Goal: Navigation & Orientation: Find specific page/section

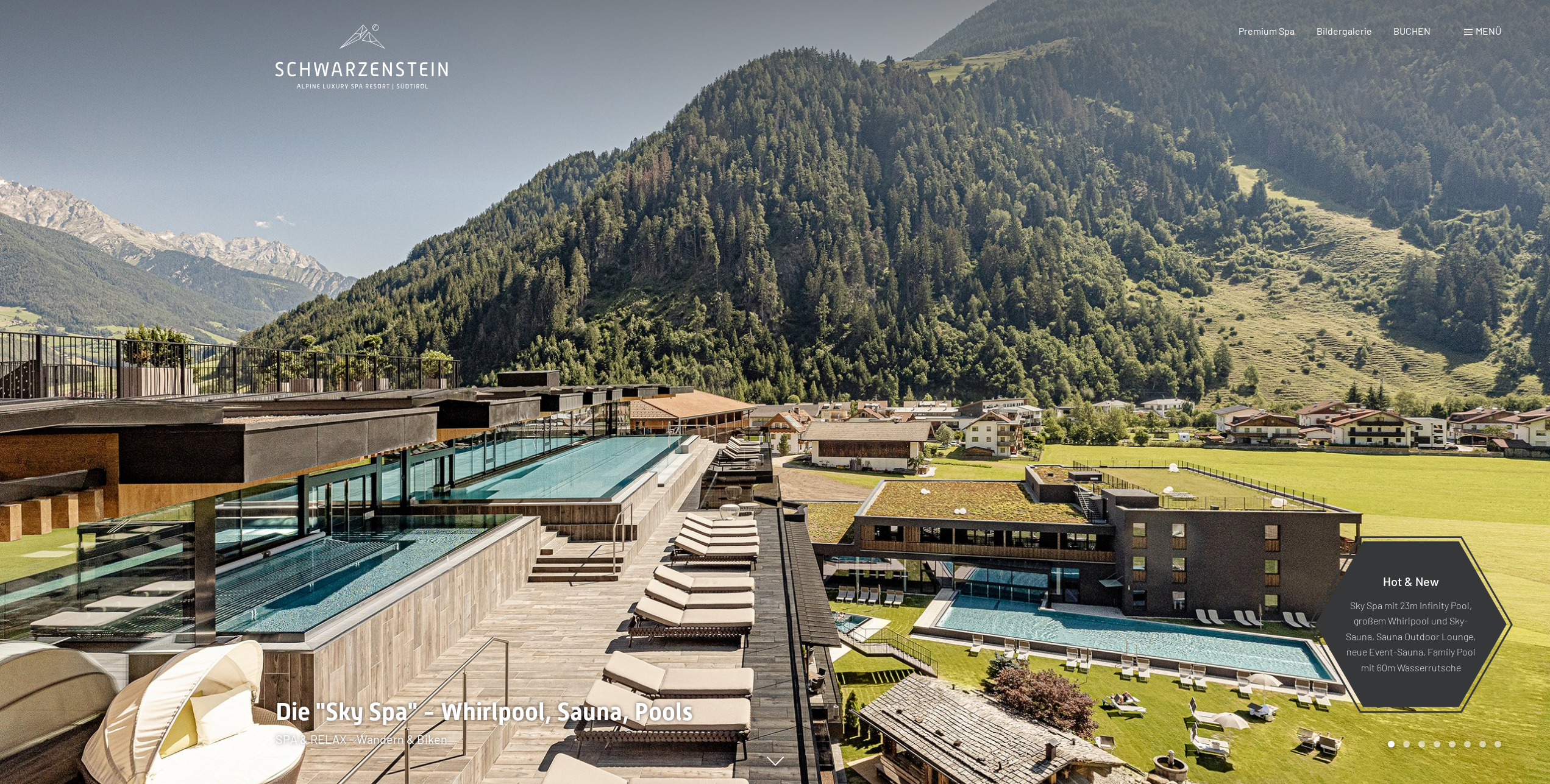
click at [1468, 32] on span at bounding box center [1468, 32] width 9 height 6
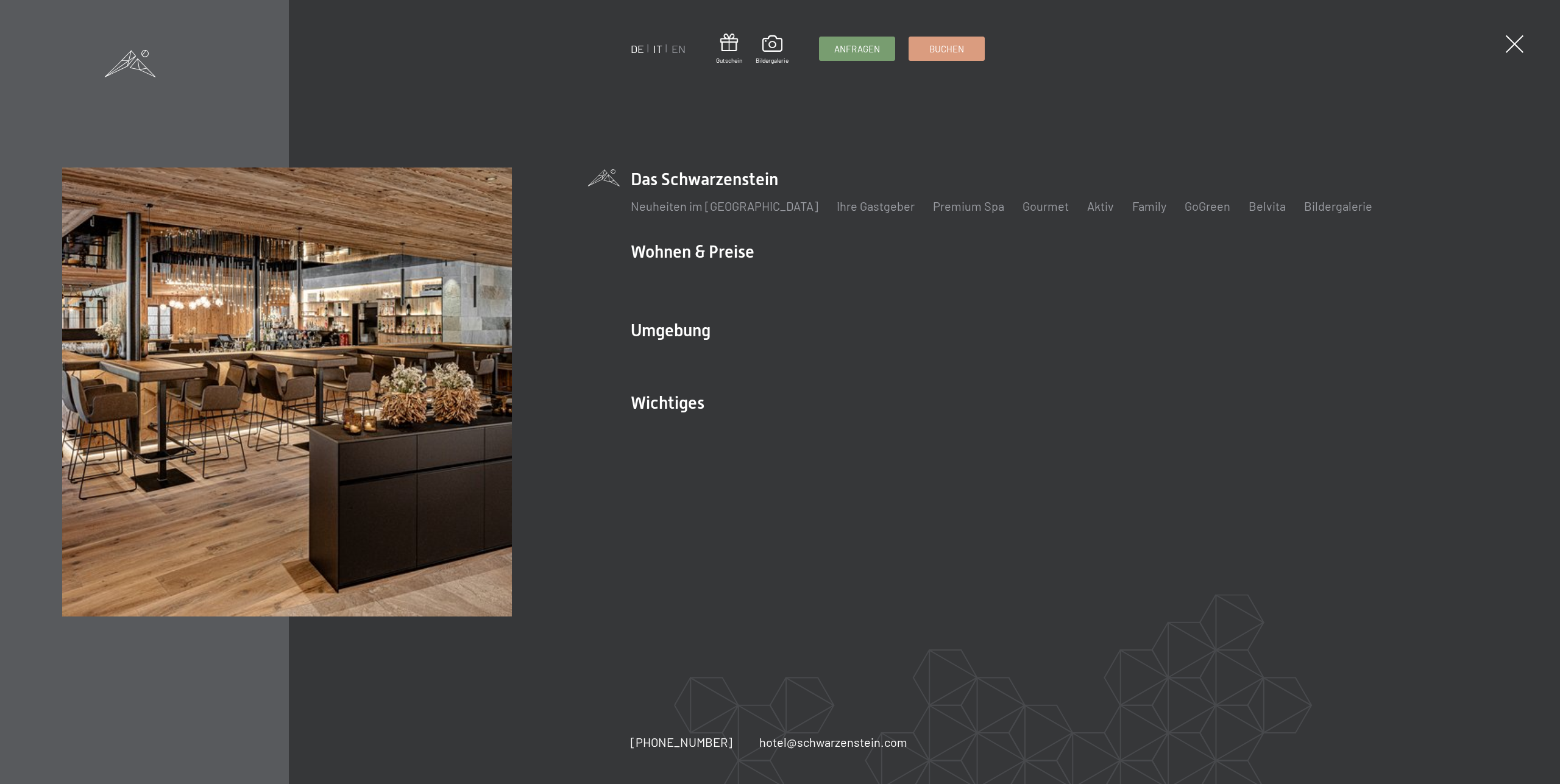
click at [656, 47] on link "IT" at bounding box center [658, 49] width 9 height 13
click at [657, 47] on link "IT" at bounding box center [658, 49] width 9 height 13
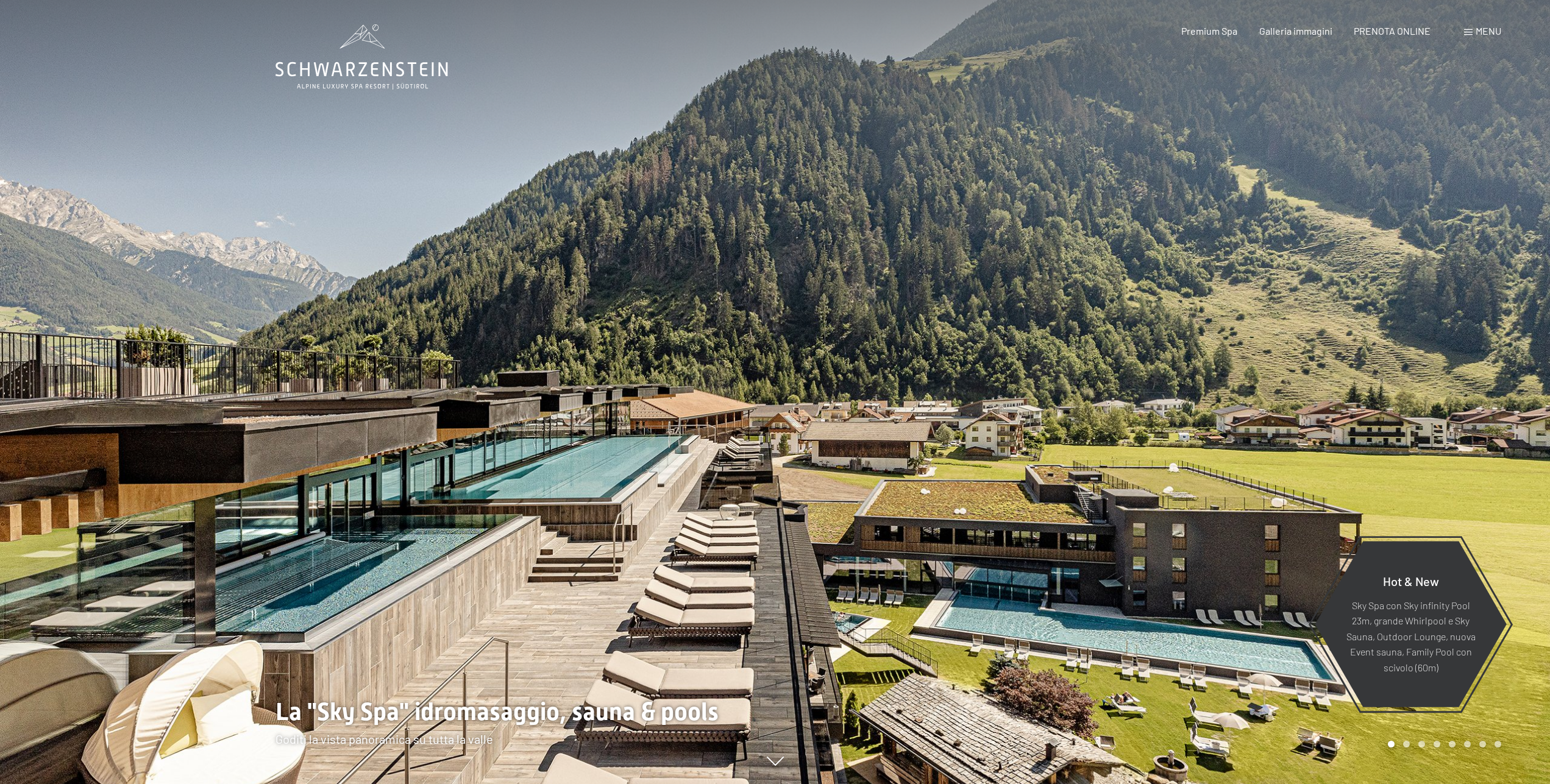
click at [1476, 31] on span "Menu" at bounding box center [1488, 30] width 26 height 11
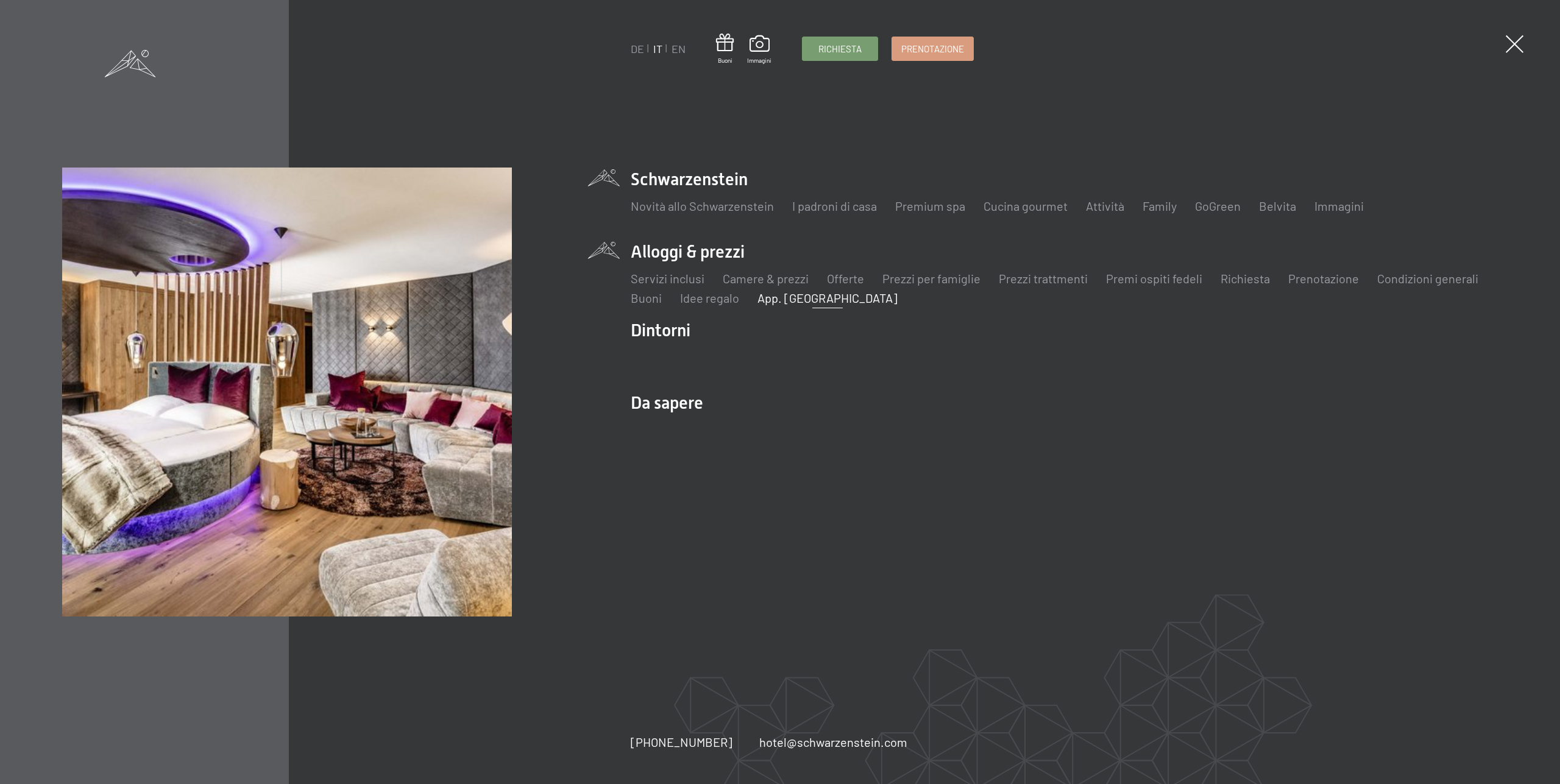
click at [814, 297] on link "App. [GEOGRAPHIC_DATA]" at bounding box center [828, 298] width 140 height 15
click at [790, 277] on link "Camere & prezzi" at bounding box center [765, 279] width 86 height 15
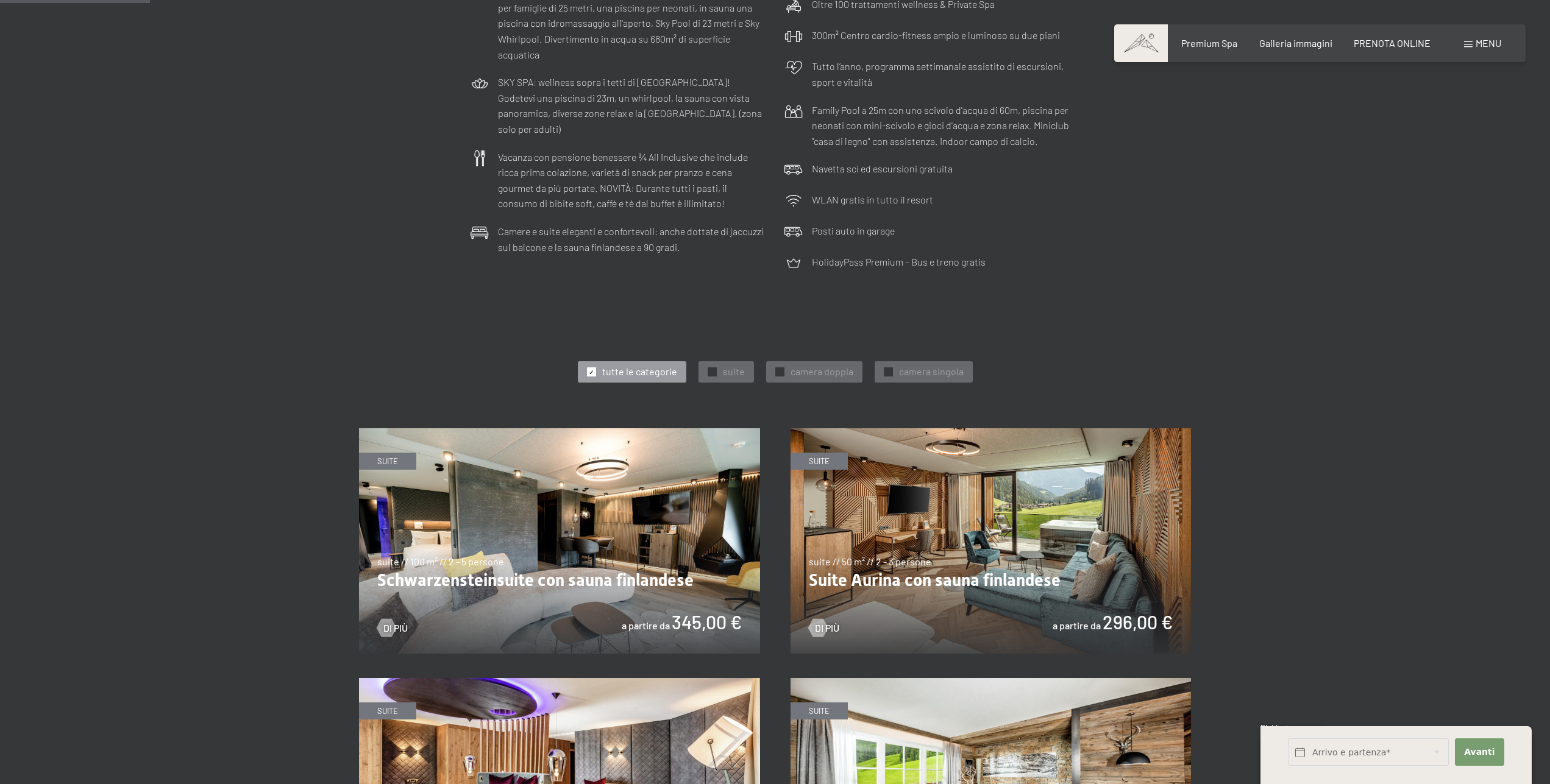
scroll to position [621, 0]
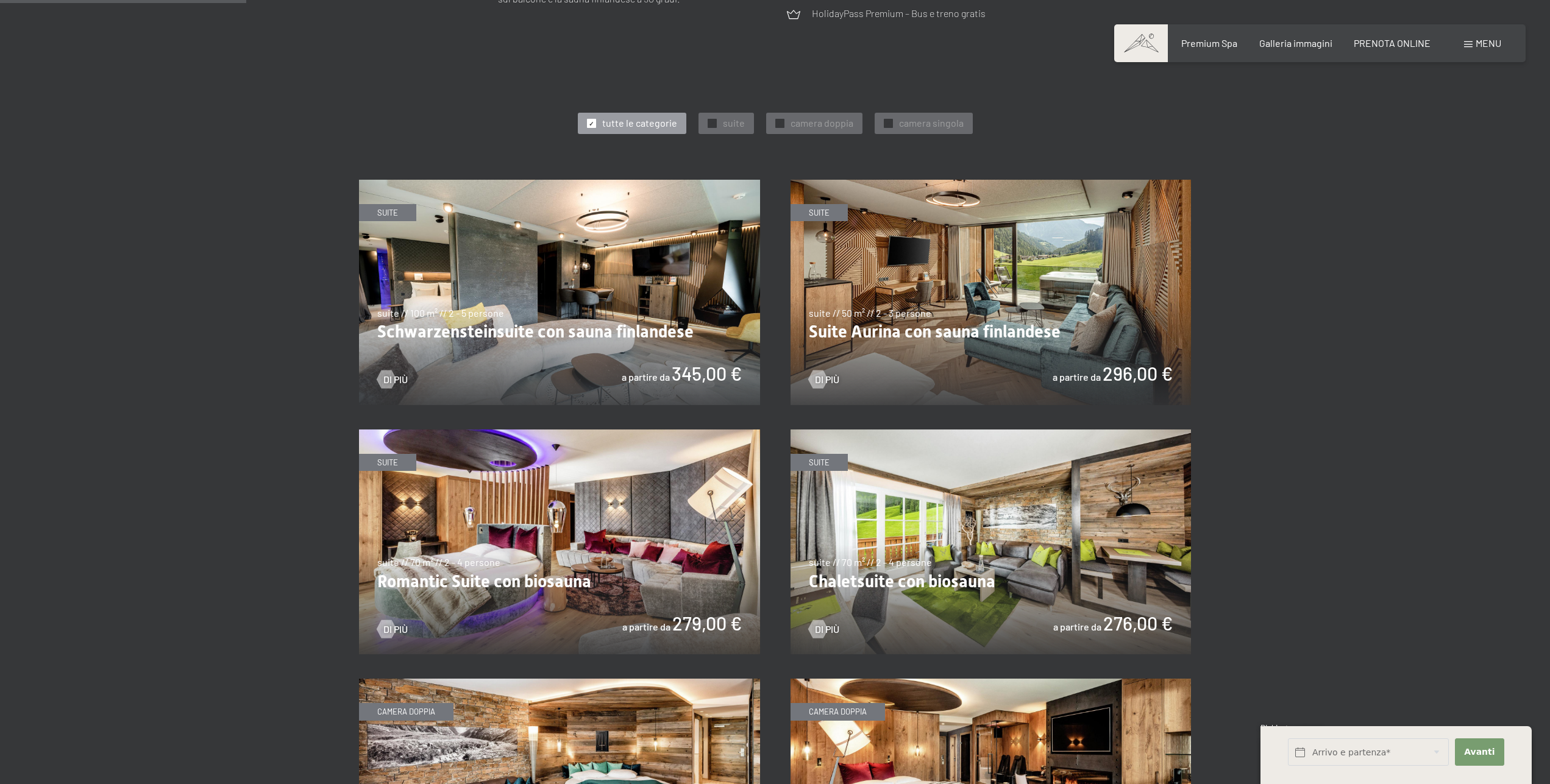
click at [649, 595] on img at bounding box center [559, 542] width 401 height 225
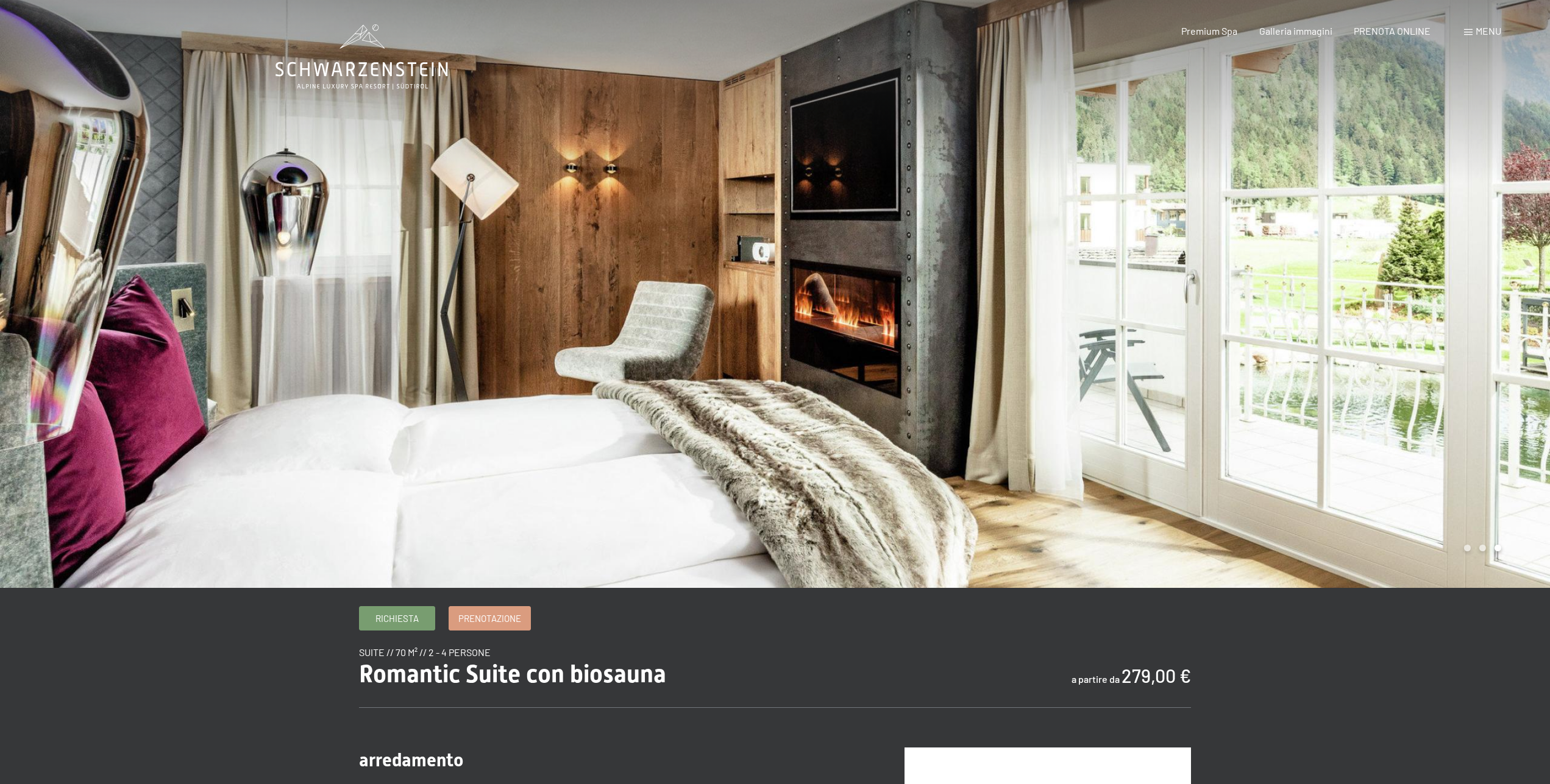
click at [1497, 306] on div at bounding box center [1163, 294] width 775 height 588
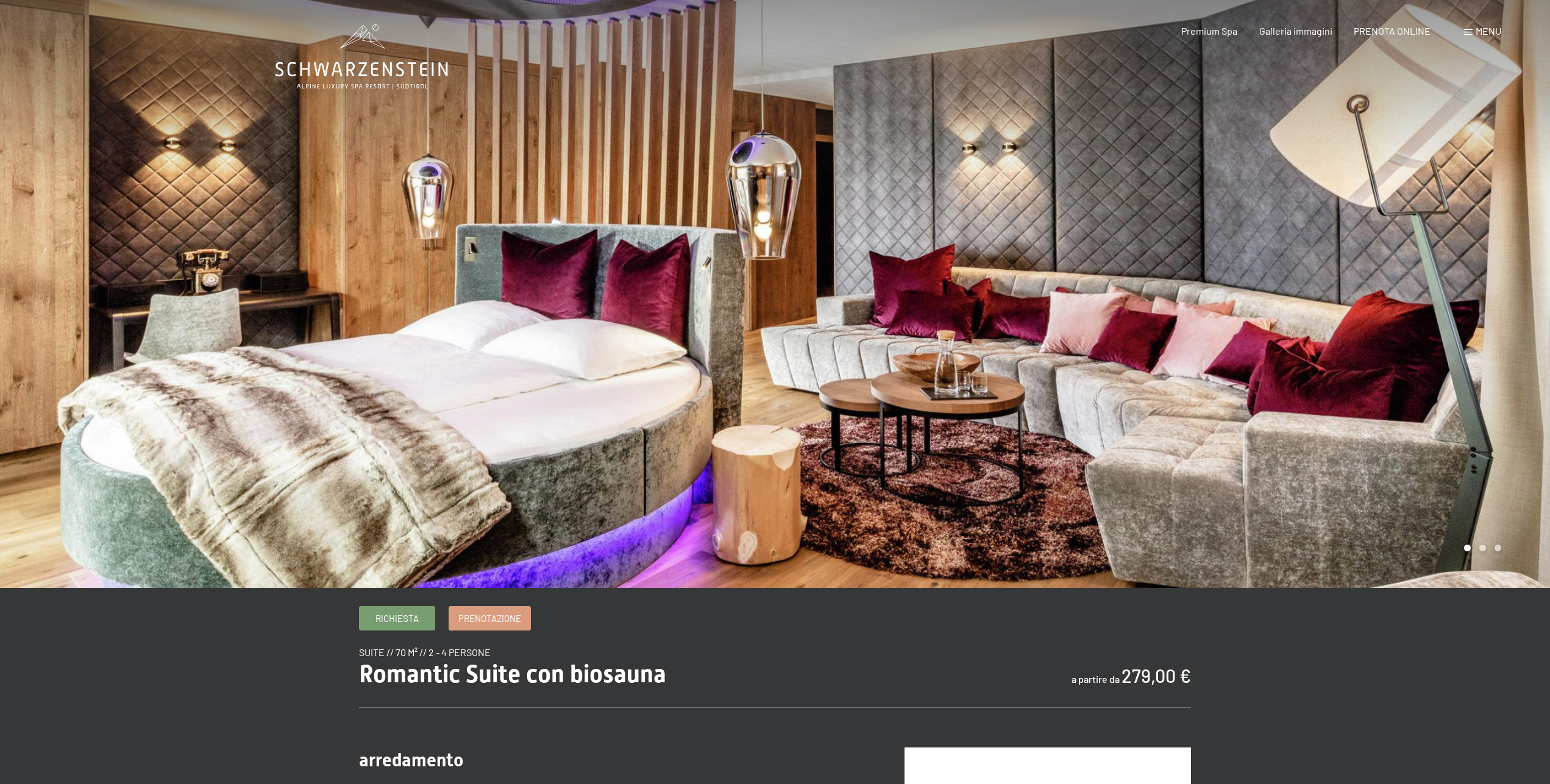
click at [1497, 306] on div at bounding box center [1163, 294] width 775 height 588
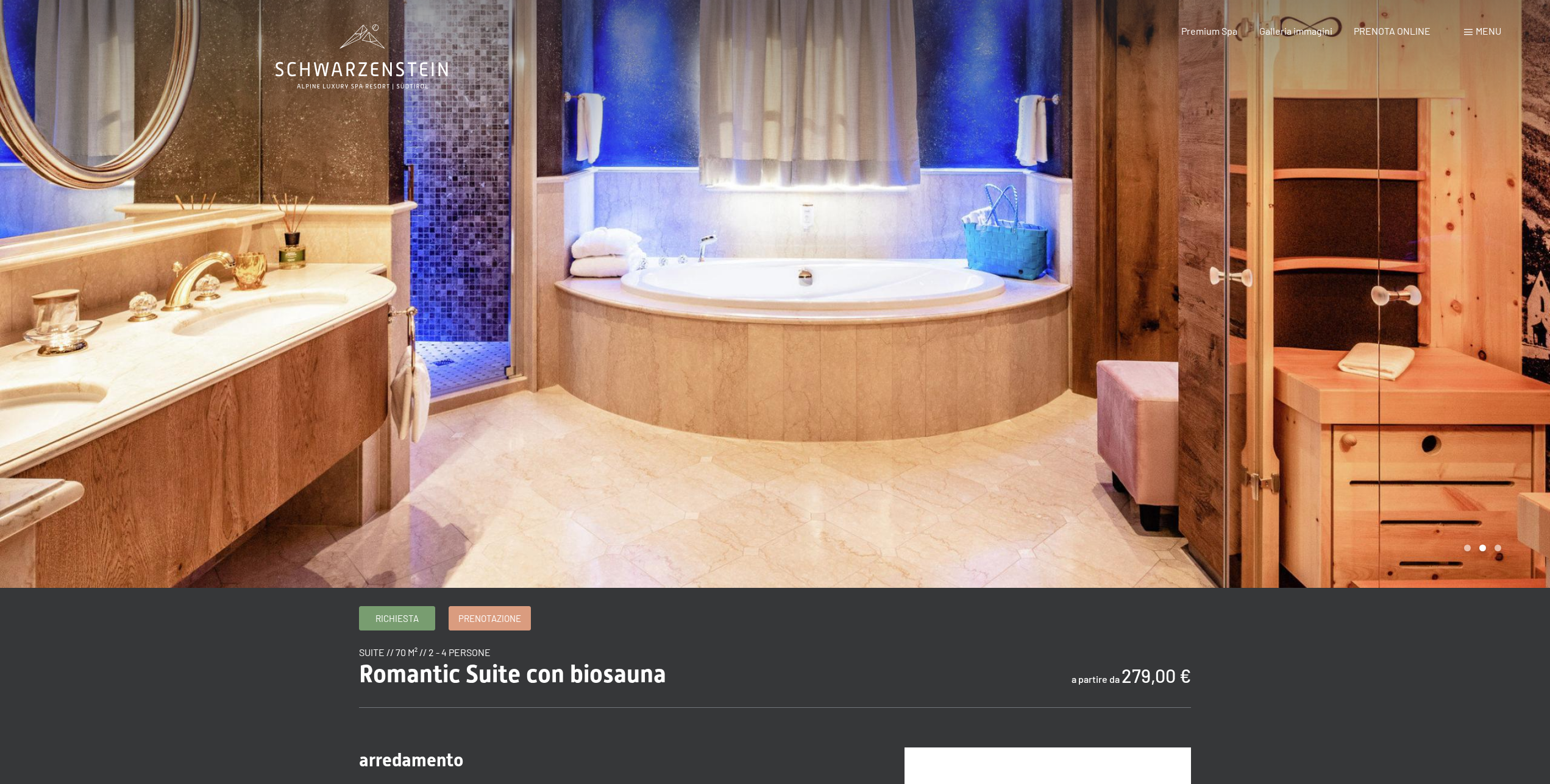
click at [1497, 306] on div at bounding box center [1163, 294] width 775 height 588
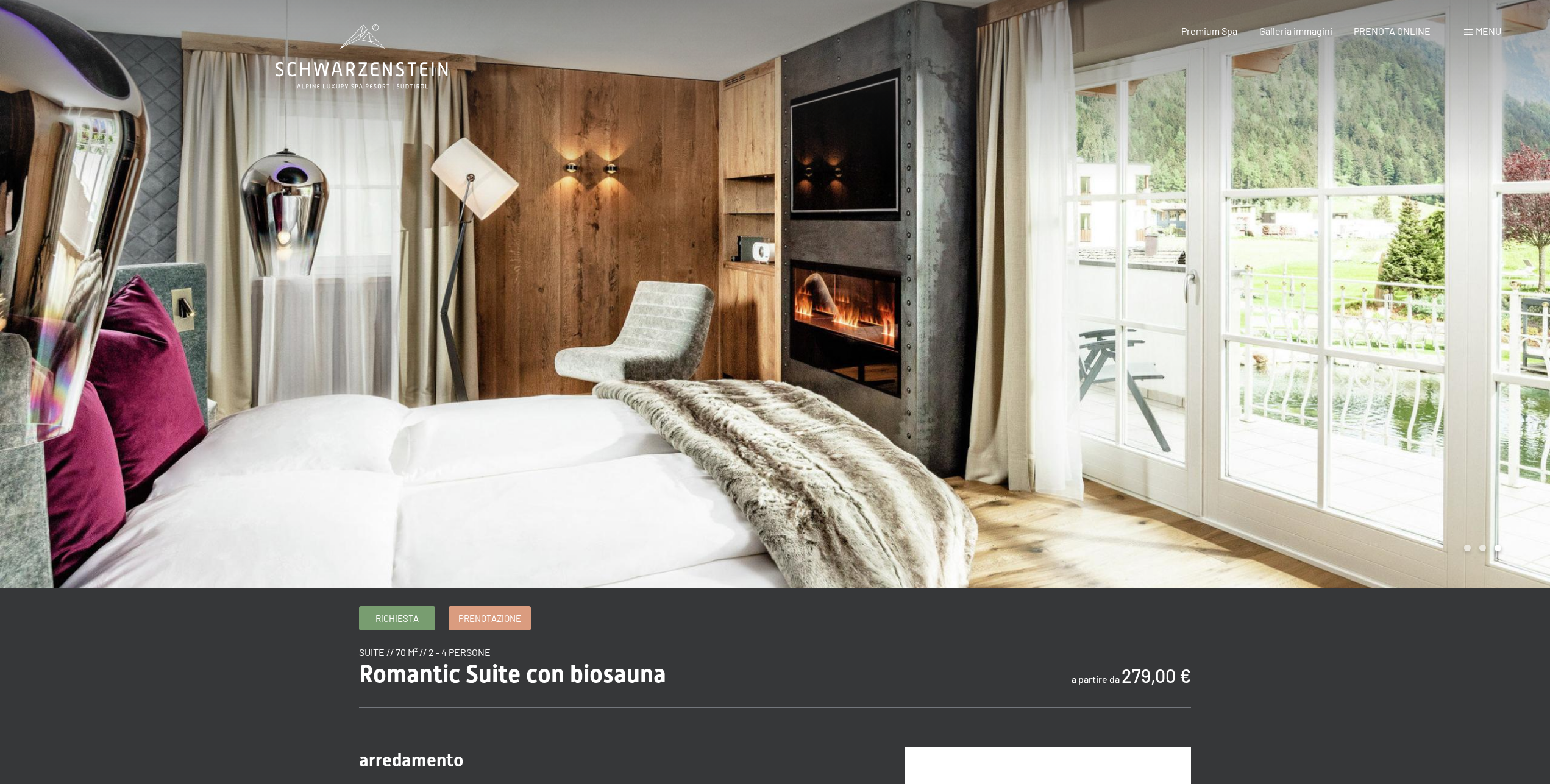
click at [1497, 306] on div at bounding box center [1163, 294] width 775 height 588
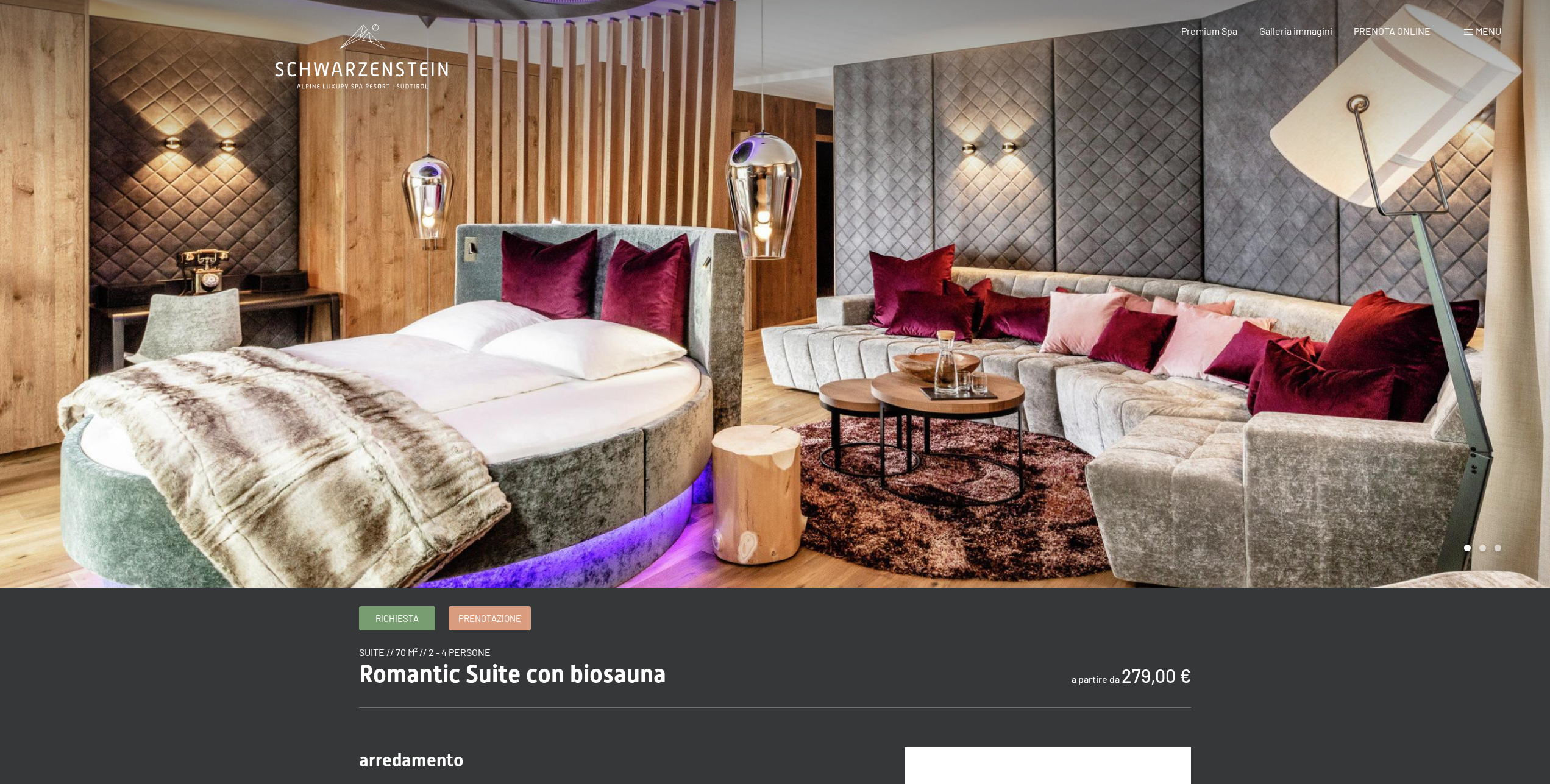
click at [1497, 306] on div at bounding box center [1163, 294] width 775 height 588
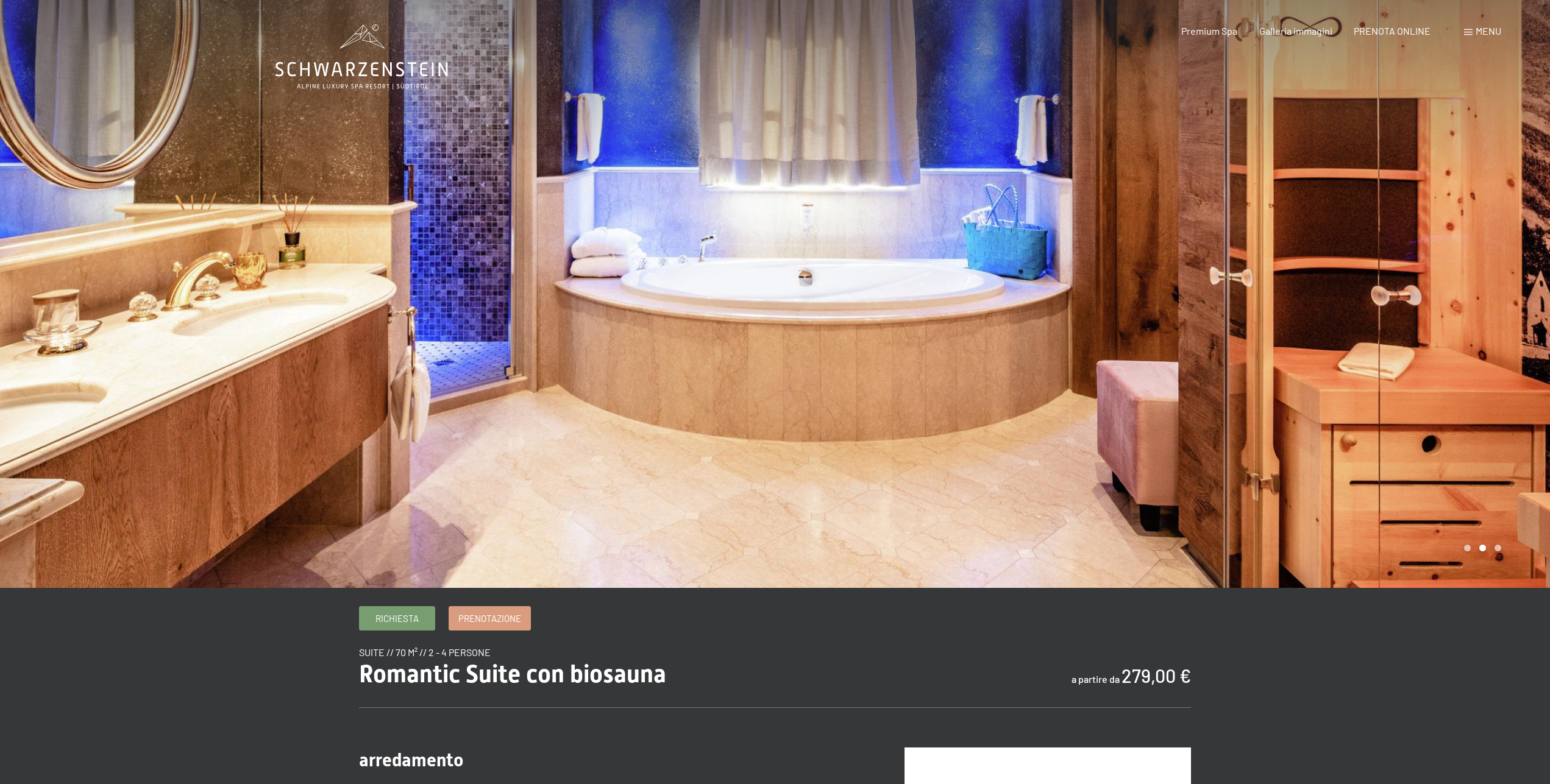
click at [1497, 306] on div at bounding box center [1163, 294] width 775 height 588
